Goal: Task Accomplishment & Management: Manage account settings

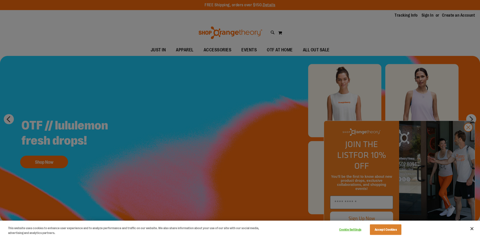
click at [468, 139] on div at bounding box center [240, 119] width 480 height 238
click at [383, 231] on button "Accept Cookies" at bounding box center [385, 229] width 31 height 11
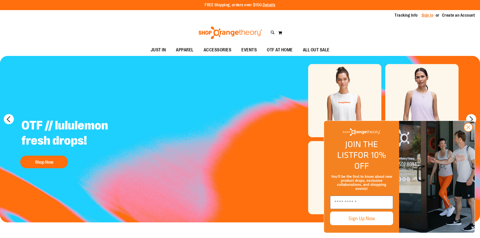
click at [424, 13] on link "Sign In" at bounding box center [427, 16] width 12 height 6
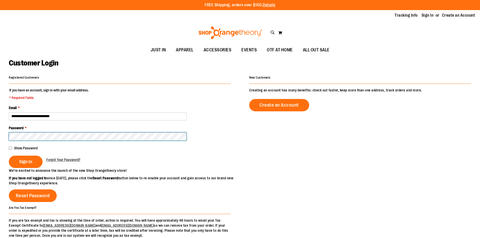
click at [9, 156] on button "Sign In" at bounding box center [26, 162] width 34 height 12
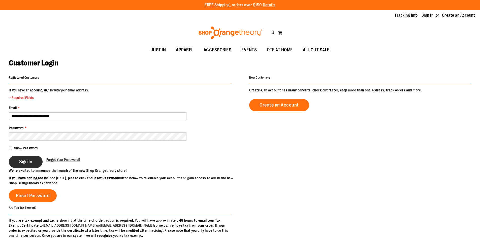
click at [21, 161] on span "Sign In" at bounding box center [25, 162] width 13 height 6
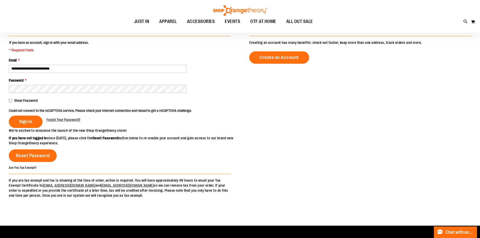
scroll to position [50, 0]
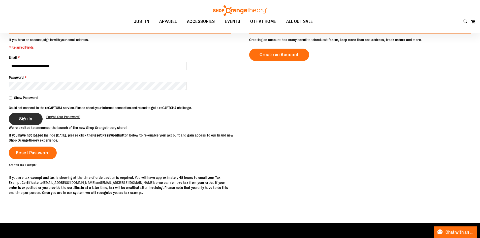
click at [28, 119] on span "Sign In" at bounding box center [25, 119] width 13 height 6
click at [34, 117] on button "Sign In" at bounding box center [26, 119] width 34 height 12
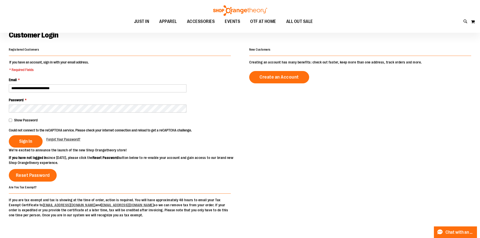
scroll to position [0, 0]
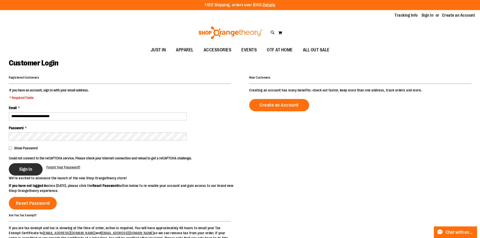
click at [32, 170] on button "Sign In" at bounding box center [26, 169] width 34 height 12
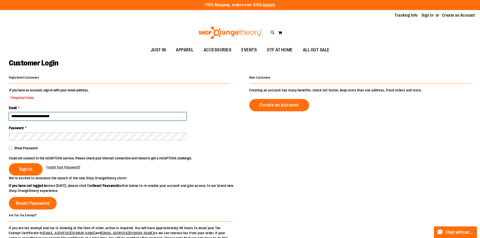
drag, startPoint x: 13, startPoint y: 116, endPoint x: 152, endPoint y: 159, distance: 145.2
click at [18, 116] on input "**********" at bounding box center [97, 116] width 177 height 8
type input "**********"
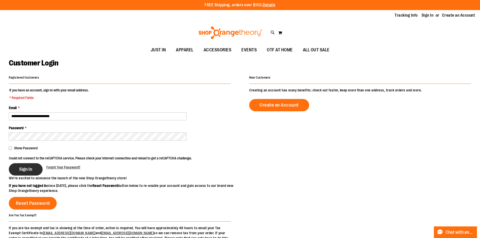
click at [26, 170] on span "Sign In" at bounding box center [25, 169] width 13 height 6
click at [34, 167] on button "Sign In" at bounding box center [26, 169] width 34 height 12
